Goal: Complete application form

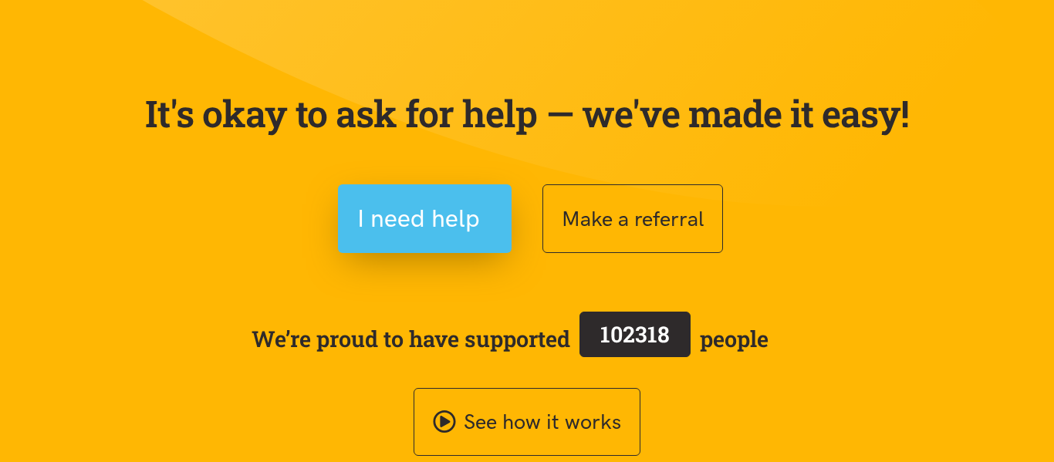
click at [393, 198] on button "I need help" at bounding box center [425, 218] width 174 height 69
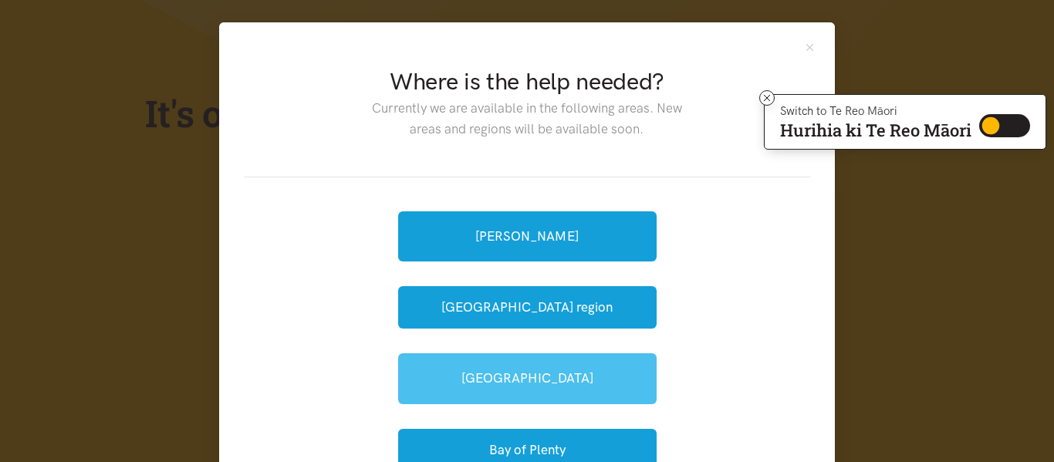
click at [504, 359] on link "[GEOGRAPHIC_DATA]" at bounding box center [527, 378] width 258 height 50
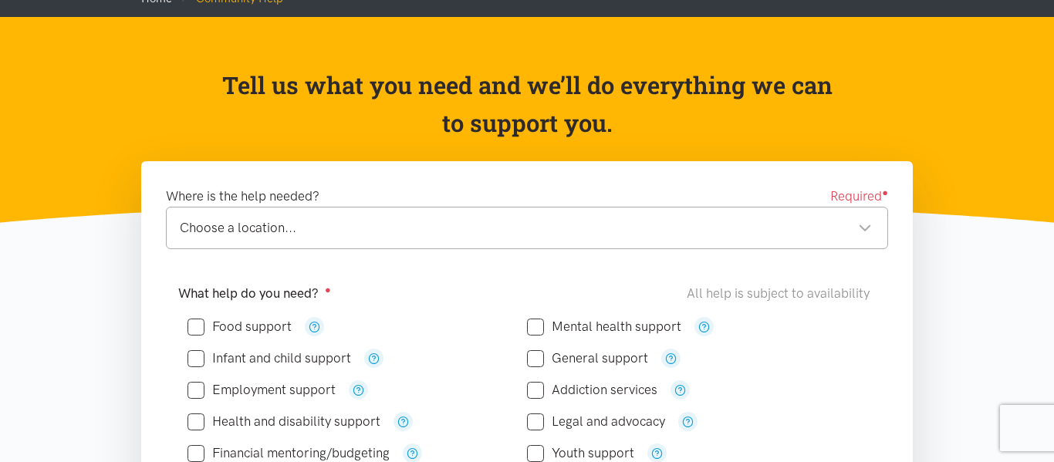
scroll to position [111, 0]
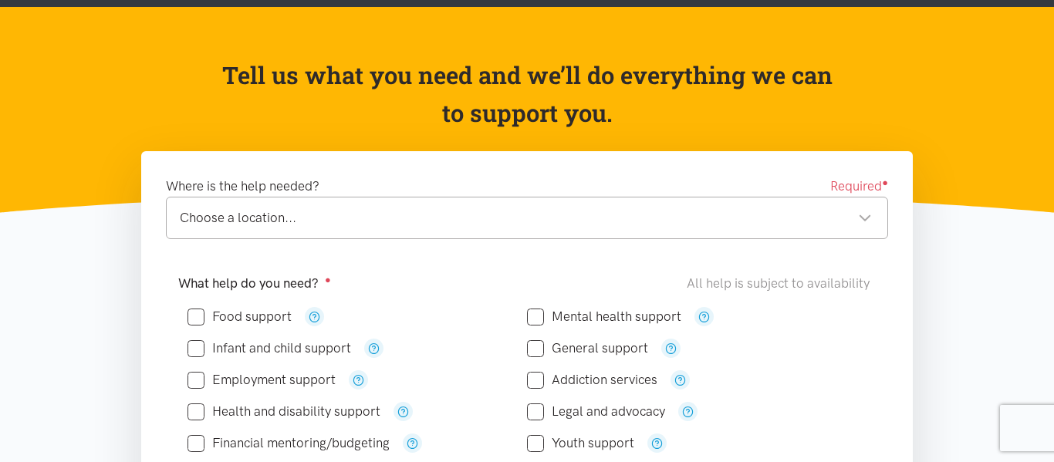
click at [420, 205] on div "Choose a location... Choose a location..." at bounding box center [527, 218] width 722 height 42
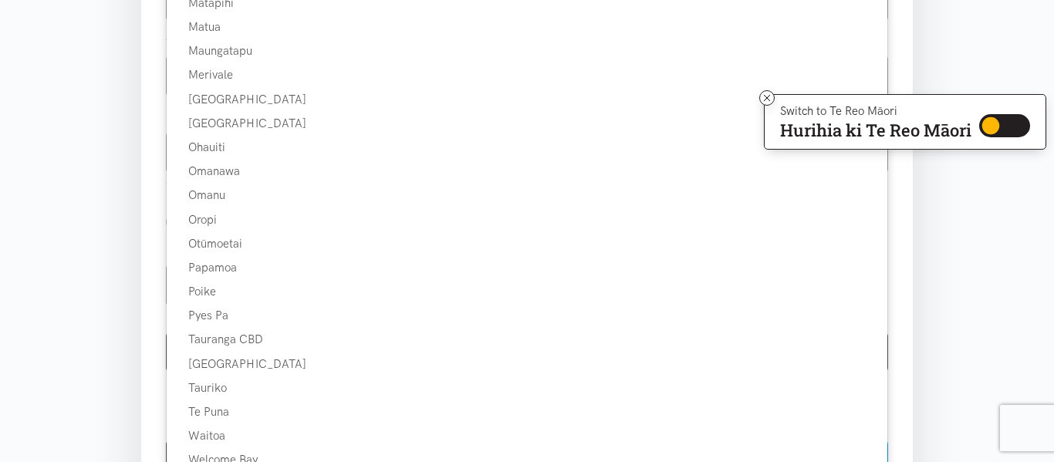
scroll to position [652, 0]
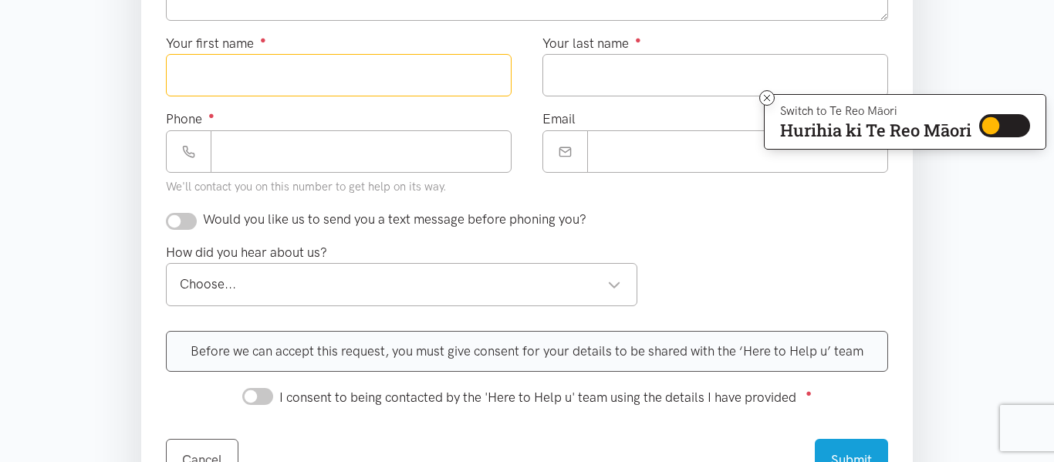
click at [366, 76] on input "Your first name ●" at bounding box center [339, 75] width 346 height 42
drag, startPoint x: 366, startPoint y: 76, endPoint x: 310, endPoint y: 170, distance: 109.0
click at [310, 170] on div "Your first name ● Your last name ● Phone ● We'll contact you on this number to …" at bounding box center [526, 121] width 753 height 176
type input "******"
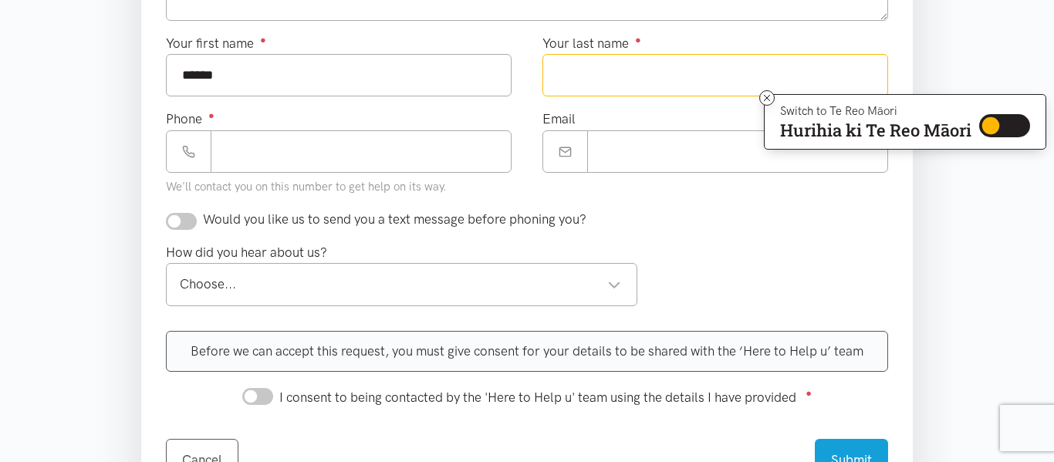
type input "*******"
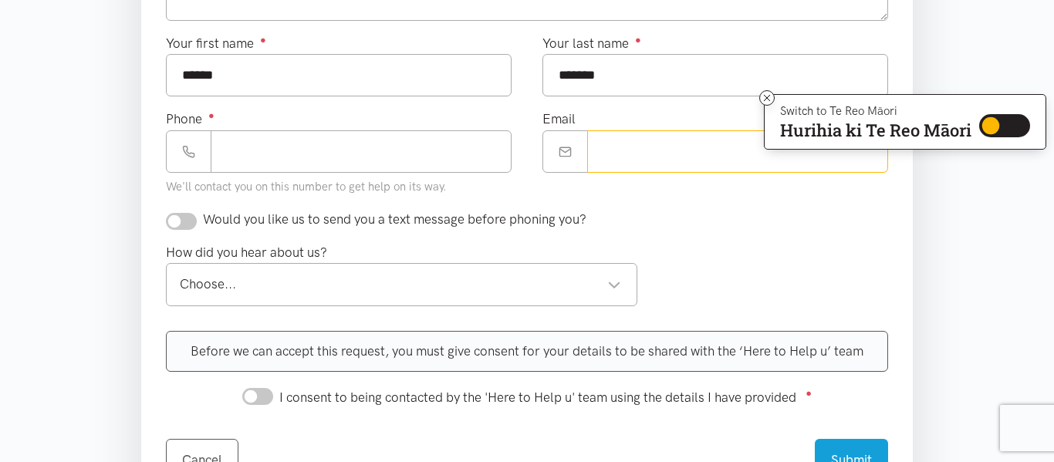
type input "**********"
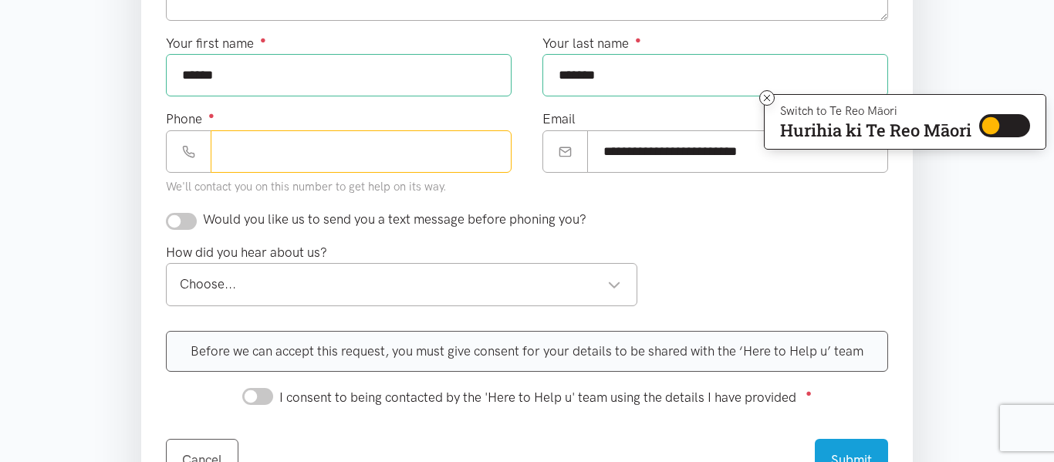
click at [376, 161] on input "Phone ●" at bounding box center [361, 151] width 301 height 42
type input "**********"
click at [186, 223] on input "checkbox" at bounding box center [181, 221] width 31 height 17
checkbox input "true"
click at [225, 286] on div "Choose..." at bounding box center [400, 284] width 441 height 21
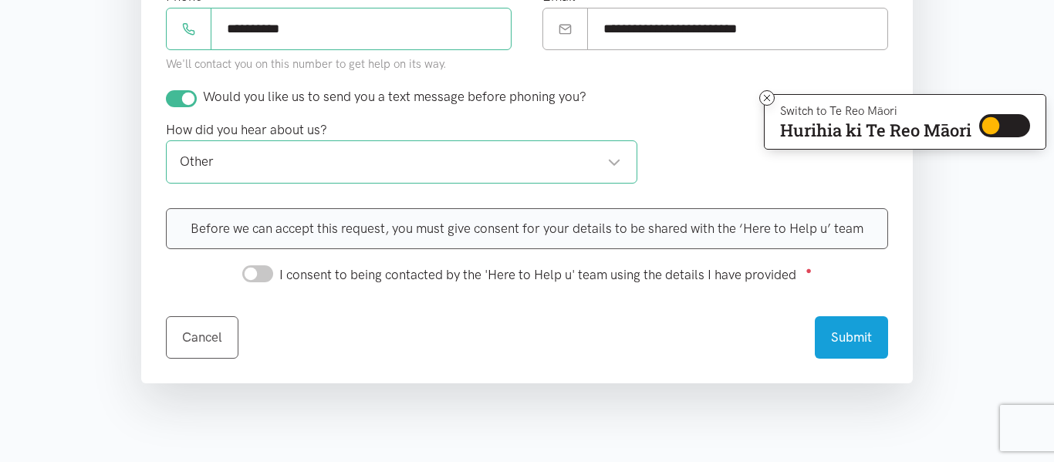
scroll to position [769, 0]
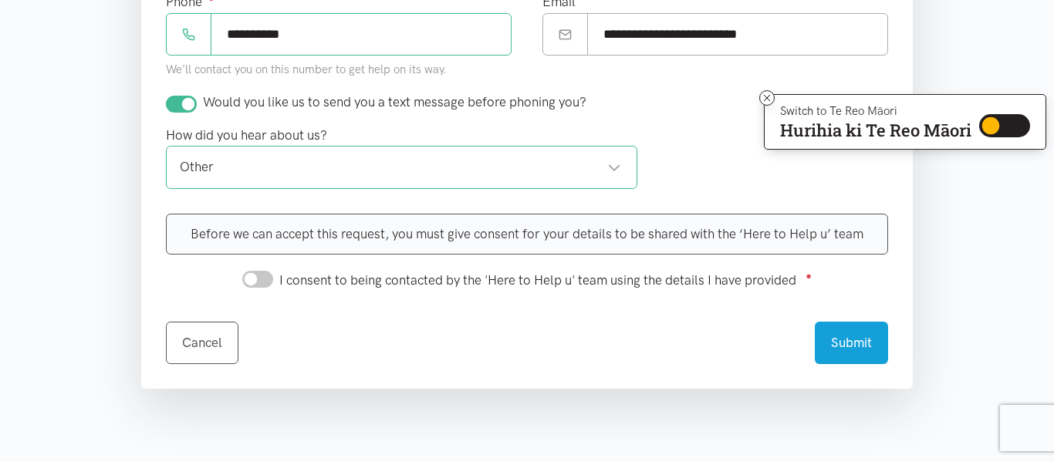
click at [258, 255] on div "Before we can accept this request, you must give consent for your details to be…" at bounding box center [526, 252] width 753 height 77
click at [253, 276] on input "I consent to being contacted by the 'Here to Help u' team using the details I h…" at bounding box center [257, 279] width 31 height 17
checkbox input "true"
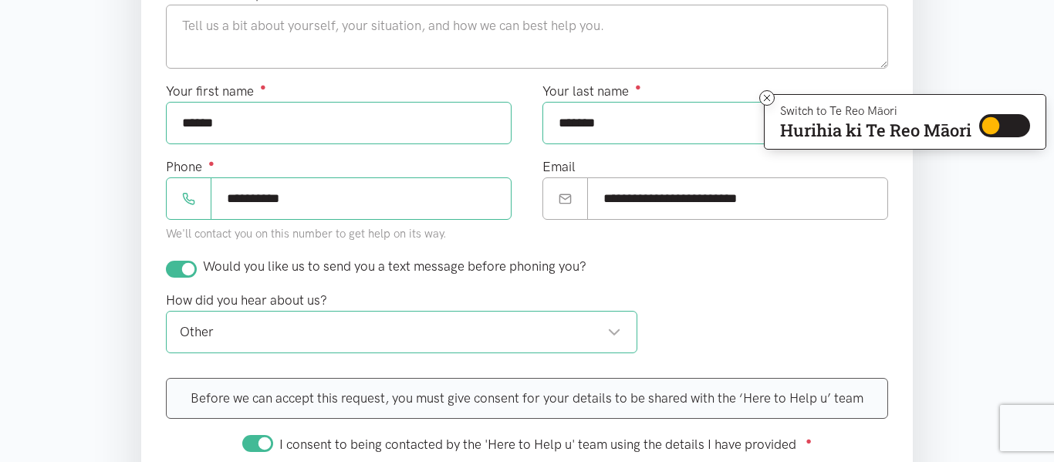
scroll to position [627, 0]
click at [531, 332] on div "Other" at bounding box center [400, 332] width 441 height 21
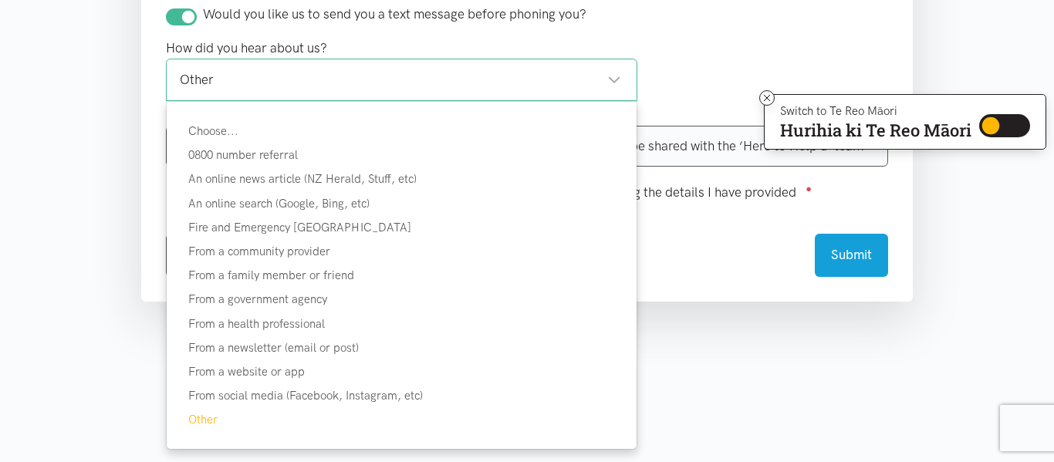
scroll to position [884, 0]
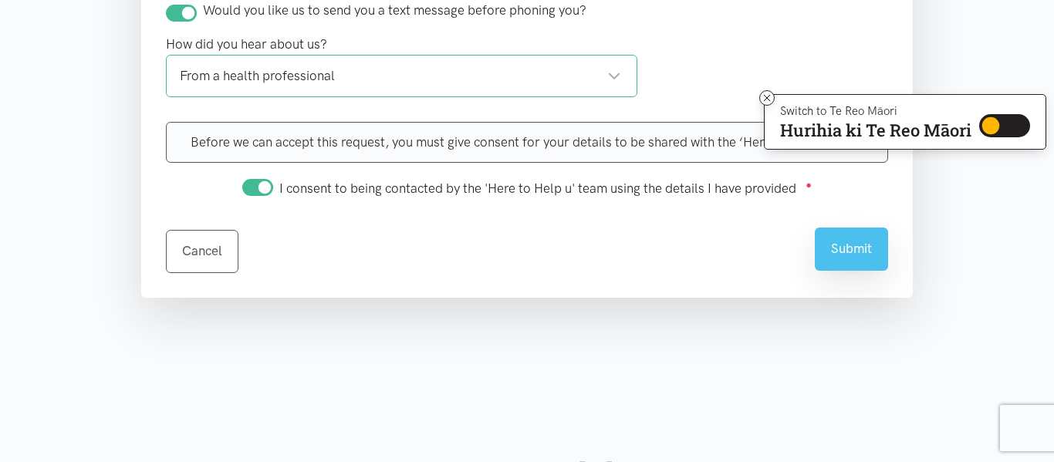
click at [824, 255] on button "Submit" at bounding box center [850, 249] width 73 height 42
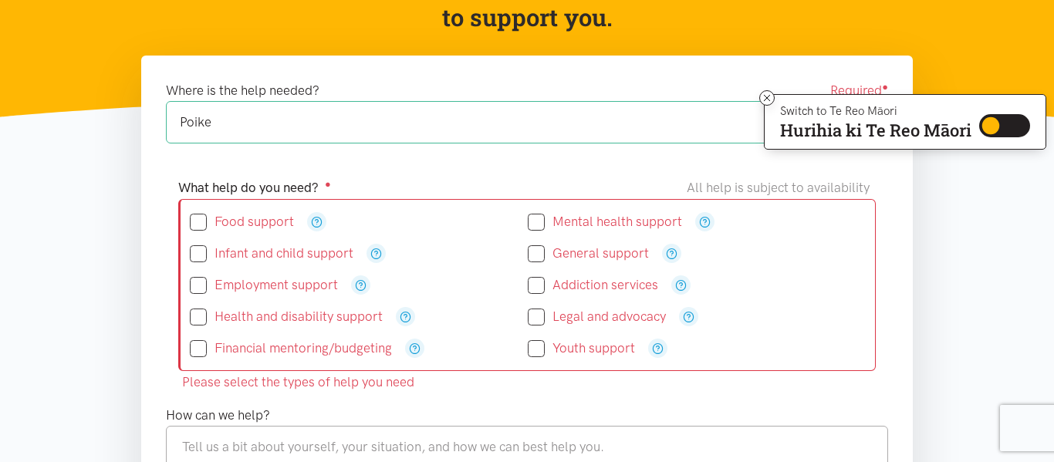
scroll to position [211, 0]
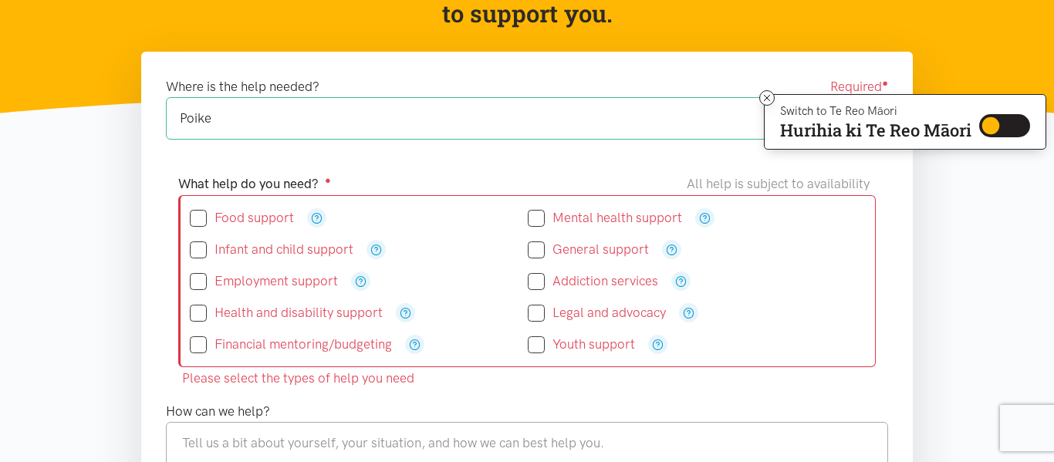
click at [201, 220] on input "Food support" at bounding box center [242, 217] width 104 height 13
checkbox input "true"
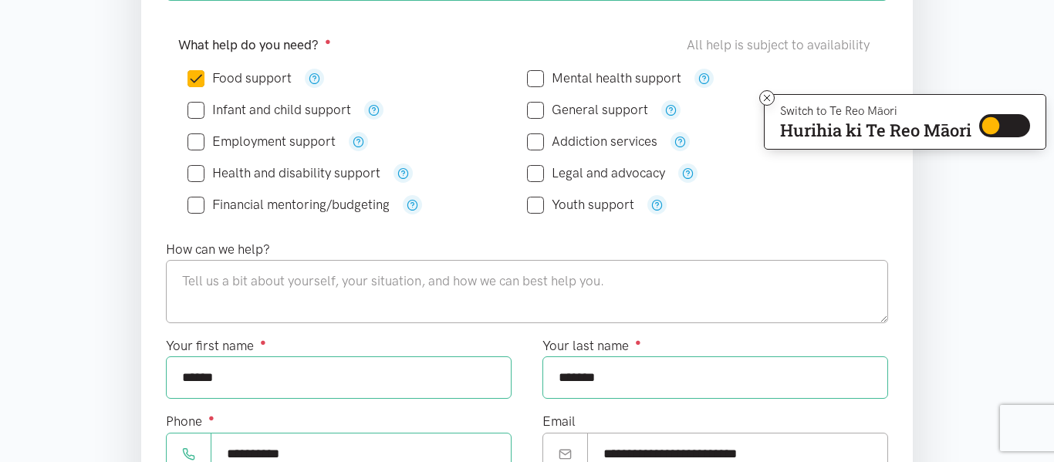
scroll to position [353, 0]
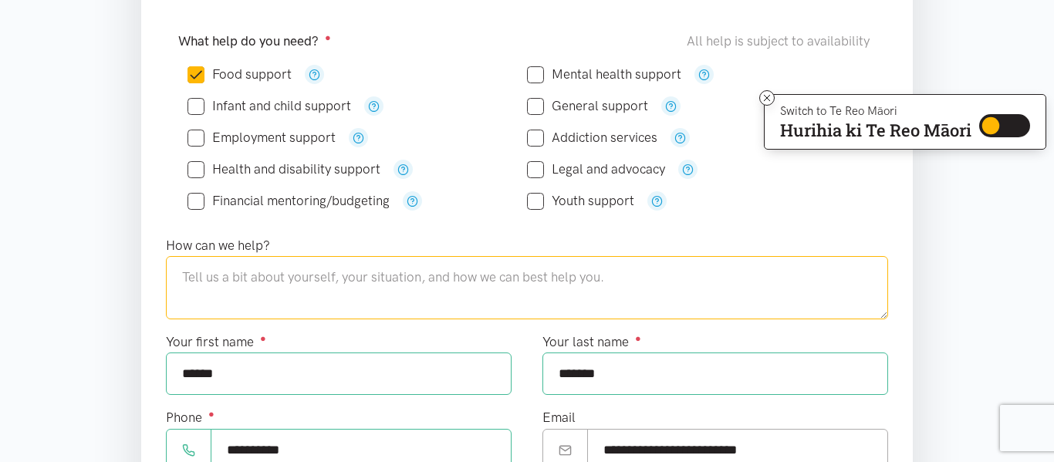
click at [320, 271] on textarea at bounding box center [527, 287] width 722 height 63
type textarea "L"
type textarea "S"
click at [569, 278] on textarea "I am a little bit short on food and this week and no money to go get to next pay" at bounding box center [527, 287] width 722 height 63
click at [605, 278] on textarea "I am a little bit short on food and this week and no money to go get any to nex…" at bounding box center [527, 287] width 722 height 63
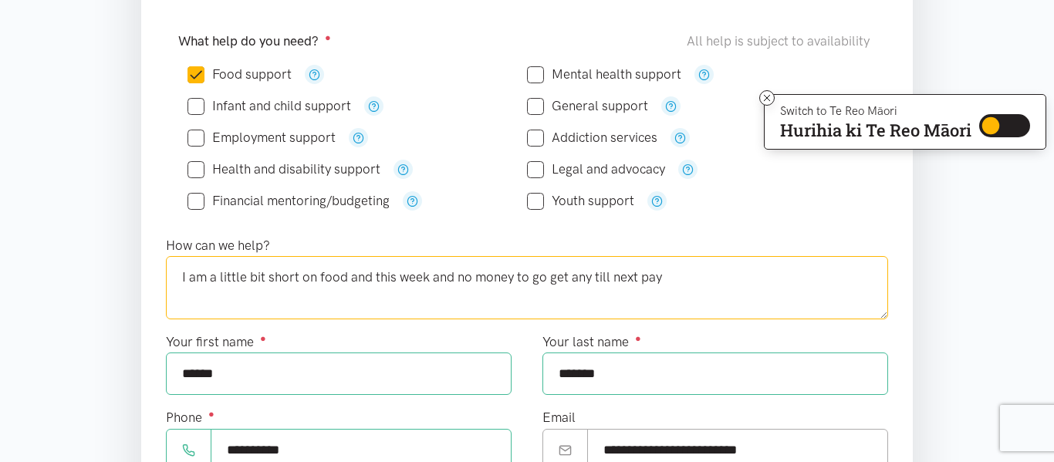
click at [366, 277] on textarea "I am a little bit short on food and this week and no money to go get any till n…" at bounding box center [527, 287] width 722 height 63
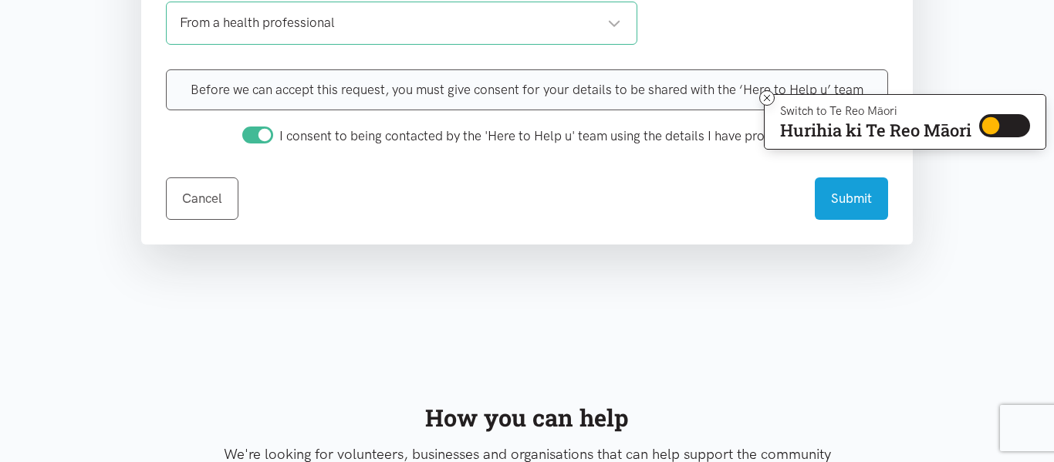
scroll to position [922, 0]
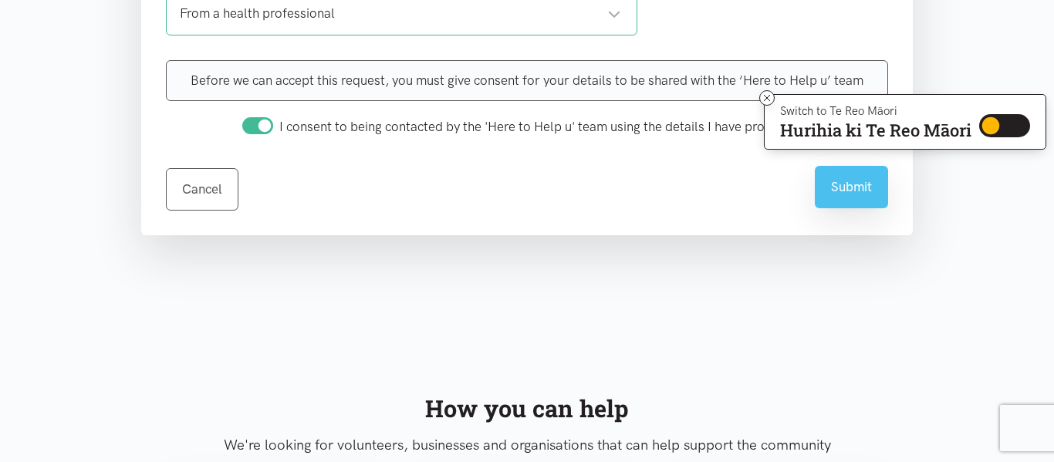
type textarea "I am a little bit short on food this week and no money to go get any till next …"
click at [874, 187] on button "Submit" at bounding box center [850, 187] width 73 height 42
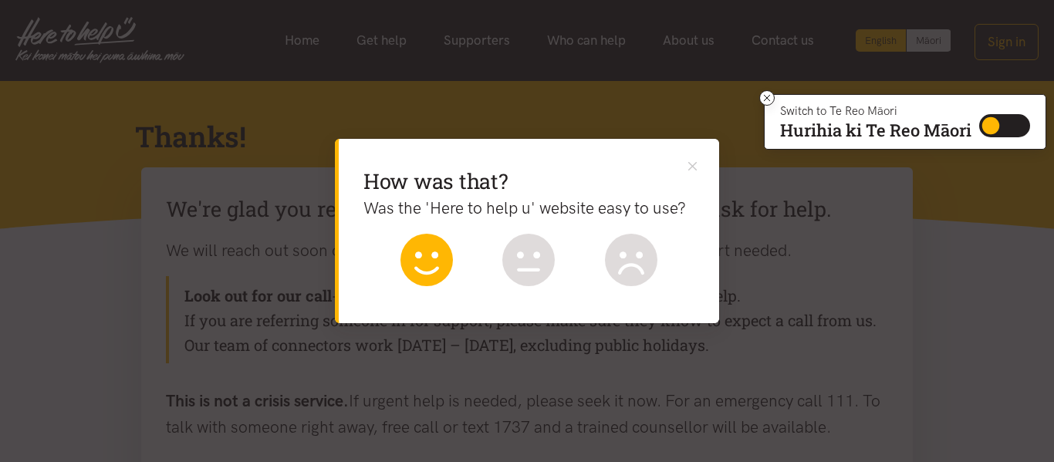
click at [434, 261] on icon at bounding box center [426, 260] width 52 height 52
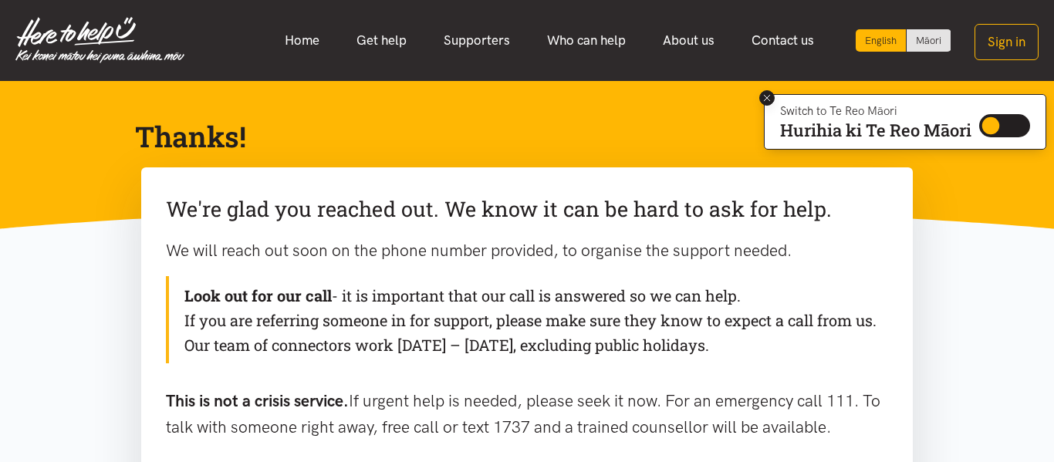
click at [765, 98] on icon at bounding box center [767, 98] width 6 height 6
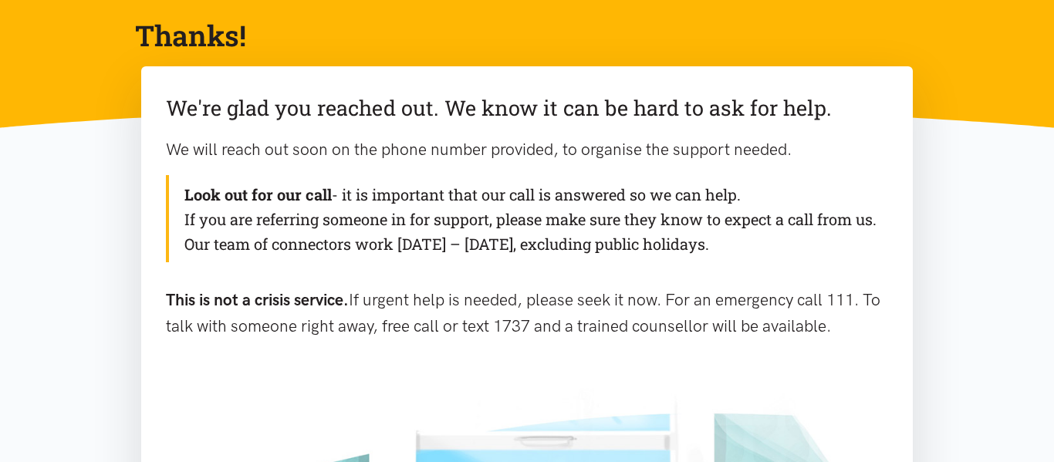
scroll to position [93, 0]
